Goal: Information Seeking & Learning: Learn about a topic

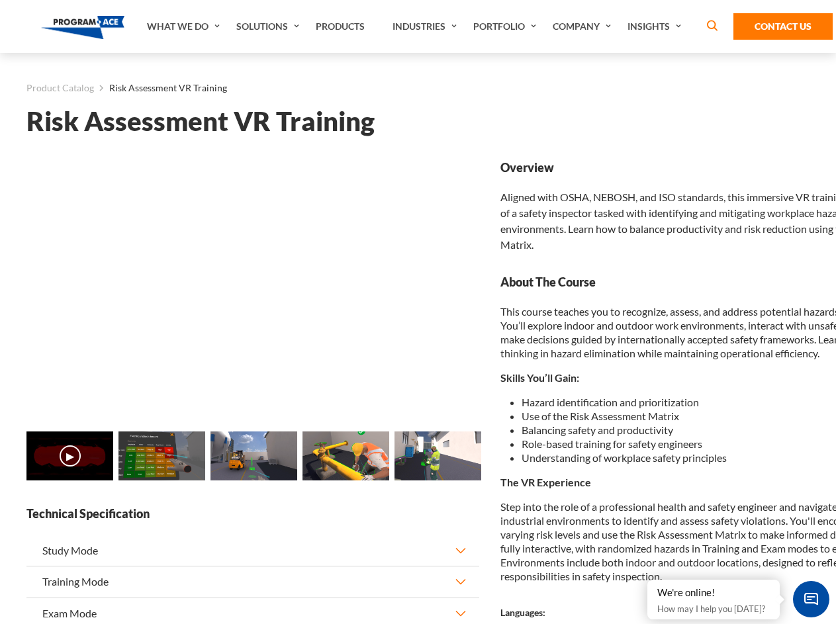
click at [269, 26] on link "Solutions" at bounding box center [269, 26] width 79 height 53
click at [0, 0] on div "AI & Computer Vision Solutions Computer Vision Quality Control AI tools for fas…" at bounding box center [0, 0] width 0 height 0
click at [0, 0] on div "AI & Computer Vision Solutions Virtual Training Solutions Virtual Tour Solution…" at bounding box center [0, 0] width 0 height 0
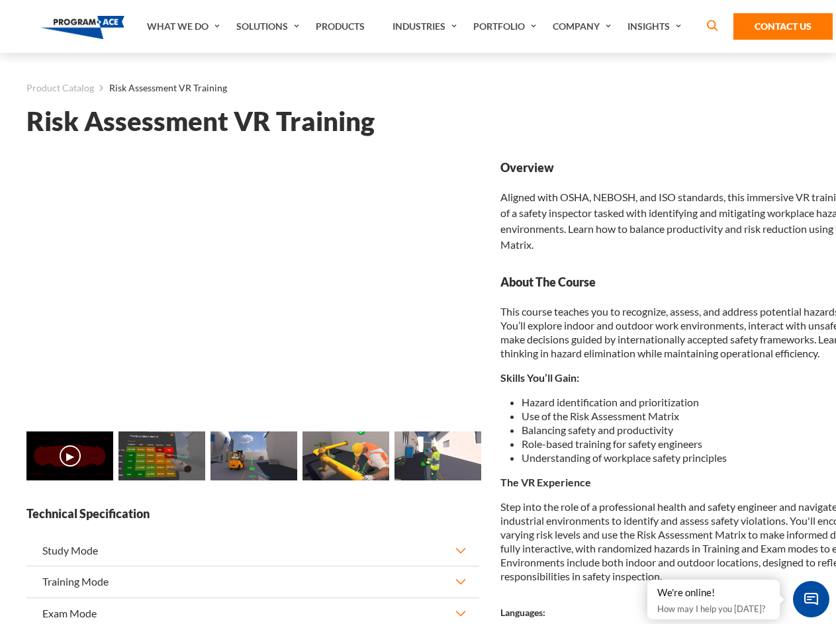
click at [0, 0] on div "AI & Computer Vision Solutions Virtual Training Solutions Virtual Tour Solution…" at bounding box center [0, 0] width 0 height 0
click at [0, 0] on div "AI & Computer Vision Solutions Computer Vision Quality Control AI tools for fas…" at bounding box center [0, 0] width 0 height 0
